Goal: Transaction & Acquisition: Purchase product/service

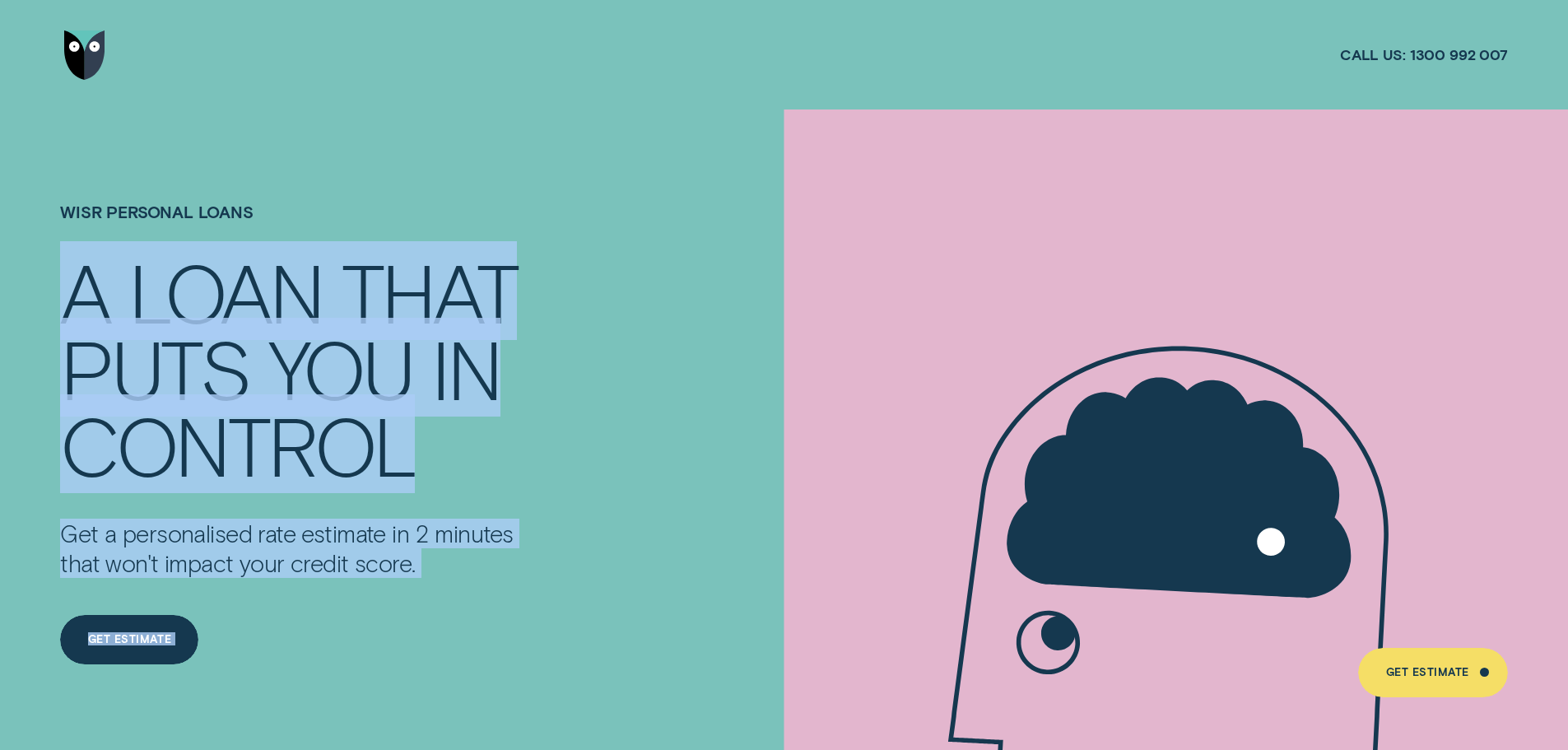
drag, startPoint x: 427, startPoint y: 595, endPoint x: 37, endPoint y: 322, distance: 476.1
click at [37, 322] on div "Wisr Personal Loans A LOAN THAT PUTS YOU IN CONTROL Get a personalised rate est…" at bounding box center [784, 466] width 1568 height 713
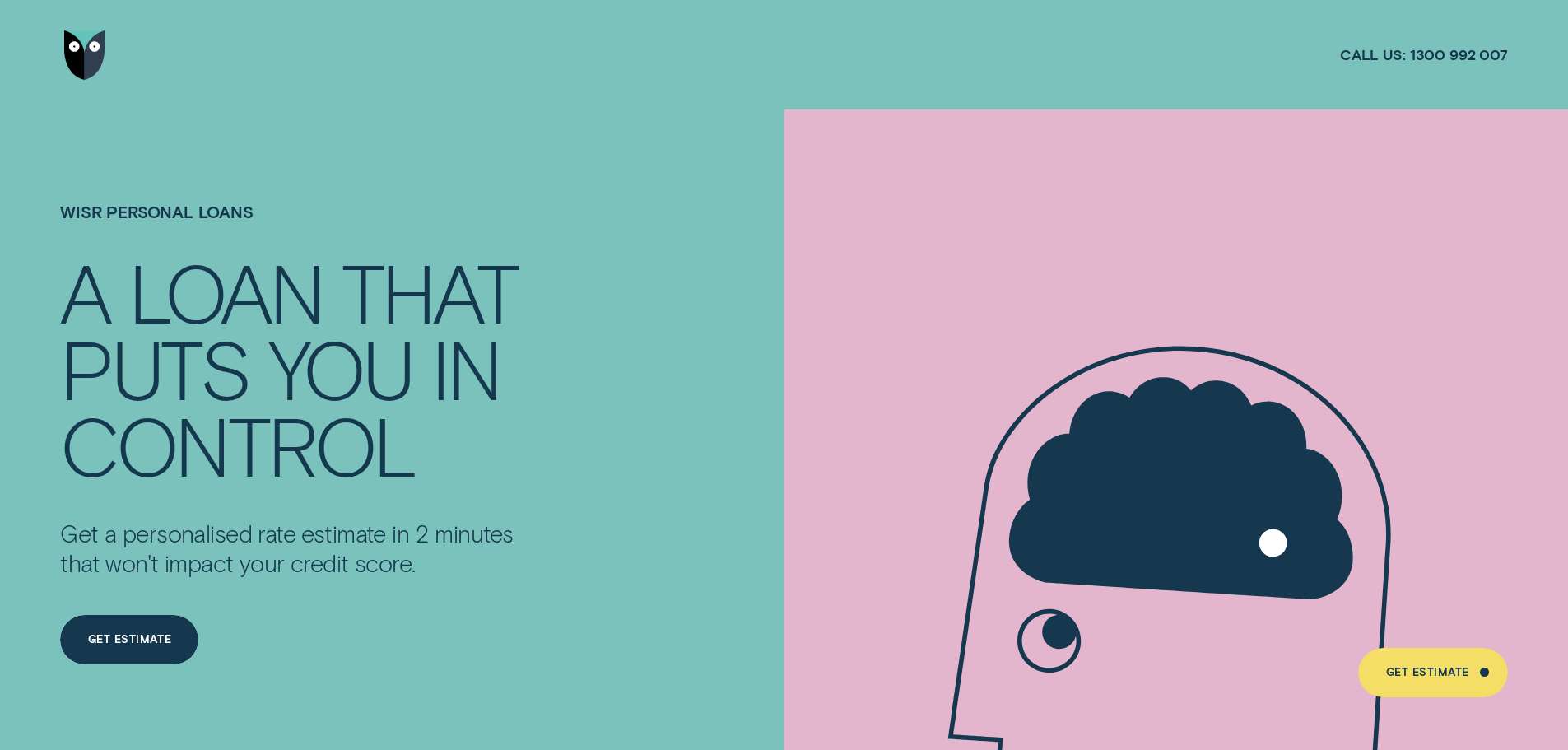
click at [52, 216] on div "Wisr Personal Loans A LOAN THAT PUTS YOU IN CONTROL Get a personalised rate est…" at bounding box center [365, 466] width 628 height 713
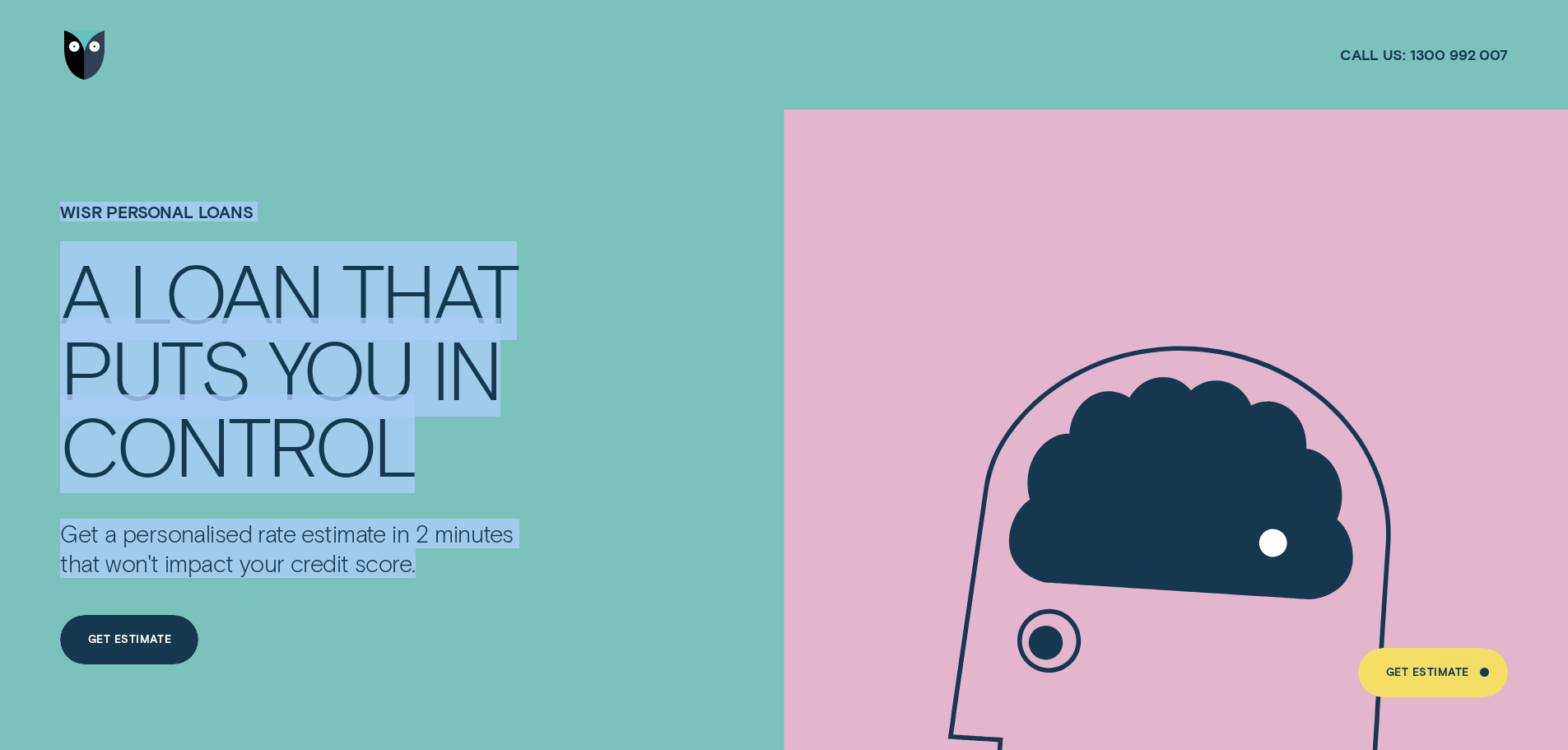
drag, startPoint x: 46, startPoint y: 195, endPoint x: 505, endPoint y: 573, distance: 594.6
click at [505, 573] on div "Wisr Personal Loans A LOAN THAT PUTS YOU IN CONTROL Get a personalised rate est…" at bounding box center [784, 466] width 1568 height 713
click at [505, 573] on p "Get a personalised rate estimate in 2 minutes that won't impact your credit sco…" at bounding box center [298, 547] width 476 height 59
drag, startPoint x: 594, startPoint y: 601, endPoint x: 22, endPoint y: 194, distance: 702.0
click at [22, 194] on div "Wisr Personal Loans A LOAN THAT PUTS YOU IN CONTROL Get a personalised rate est…" at bounding box center [784, 466] width 1568 height 713
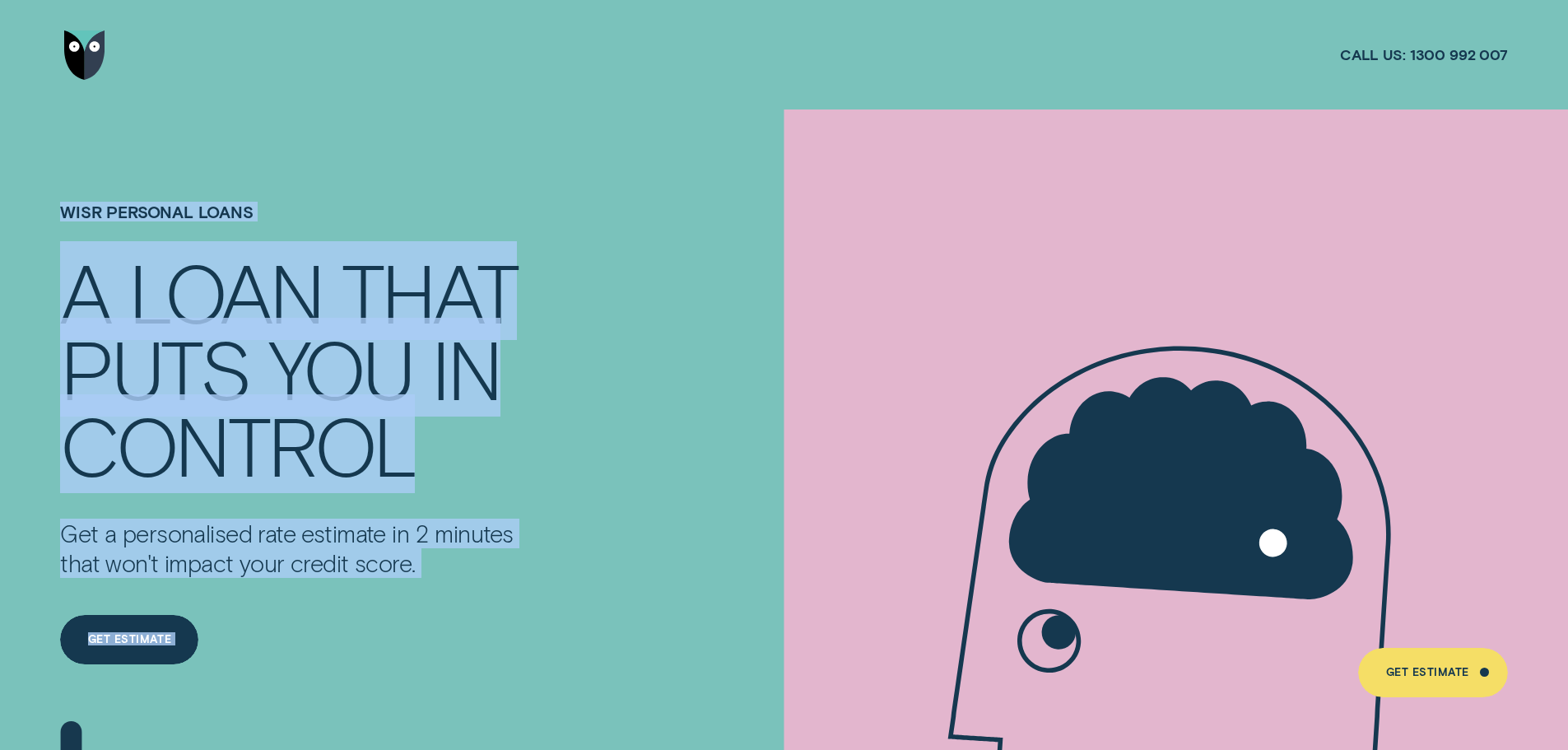
click at [93, 238] on h1 "Wisr Personal Loans" at bounding box center [298, 227] width 476 height 50
